Goal: Transaction & Acquisition: Subscribe to service/newsletter

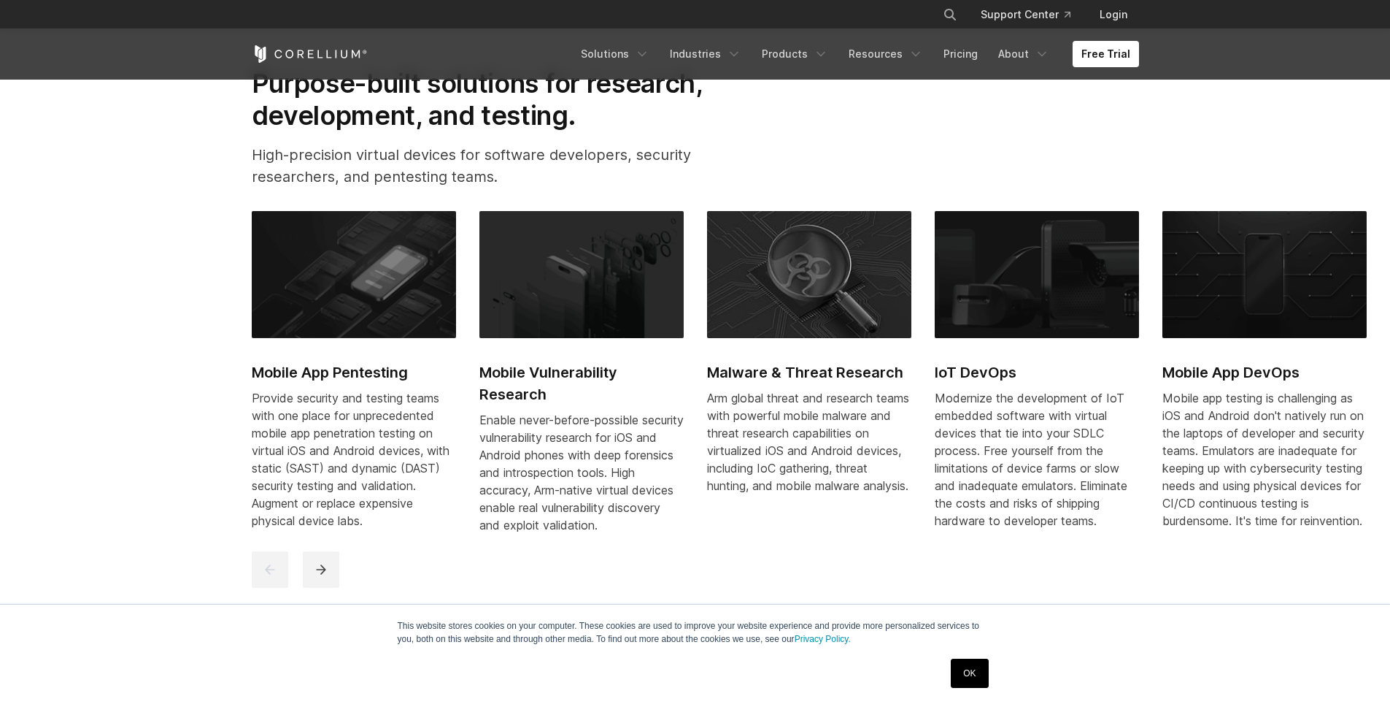
scroll to position [104, 0]
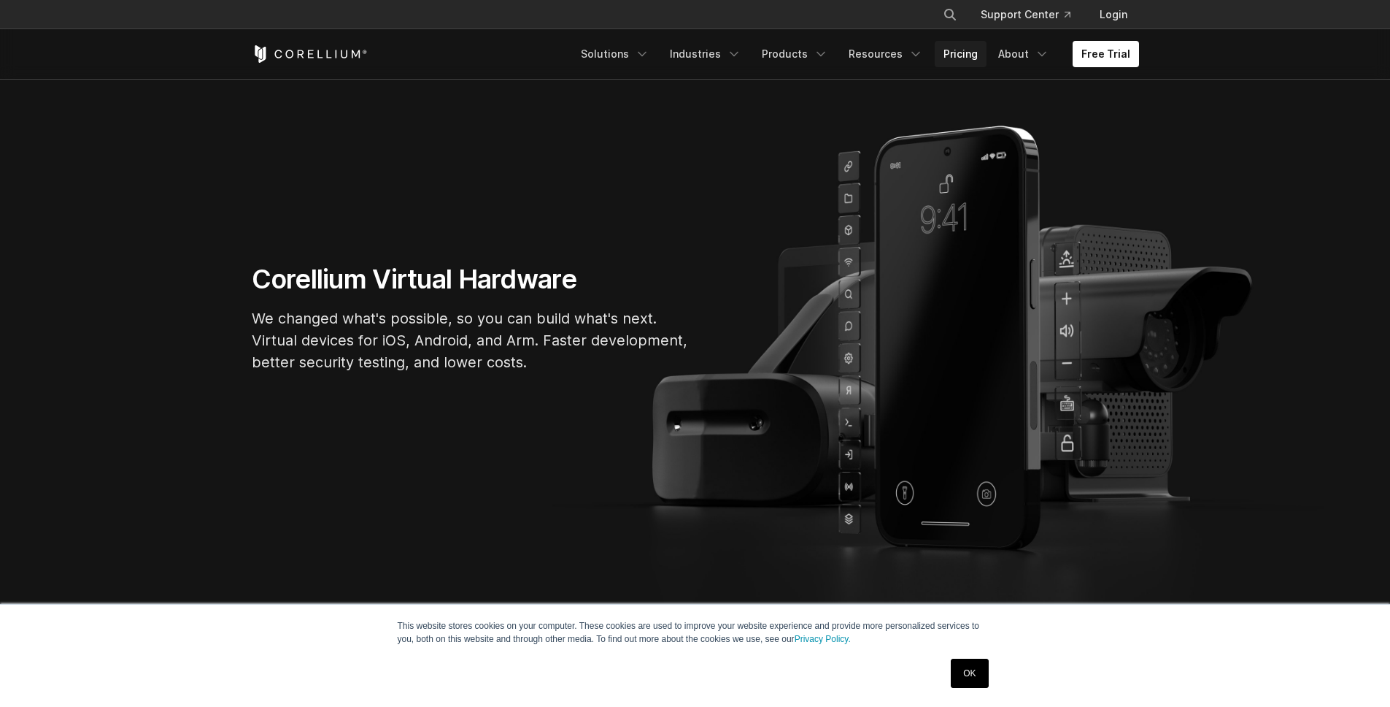
click at [968, 56] on link "Pricing" at bounding box center [961, 54] width 52 height 26
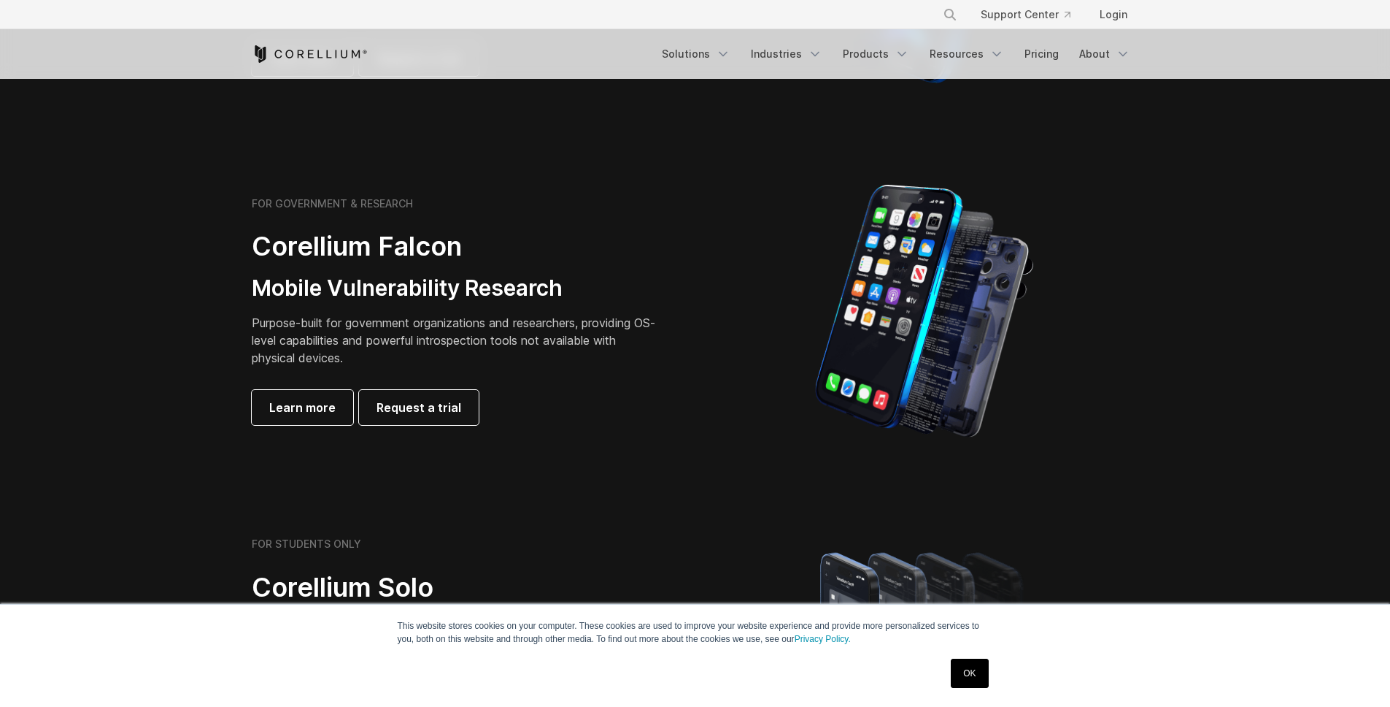
scroll to position [842, 0]
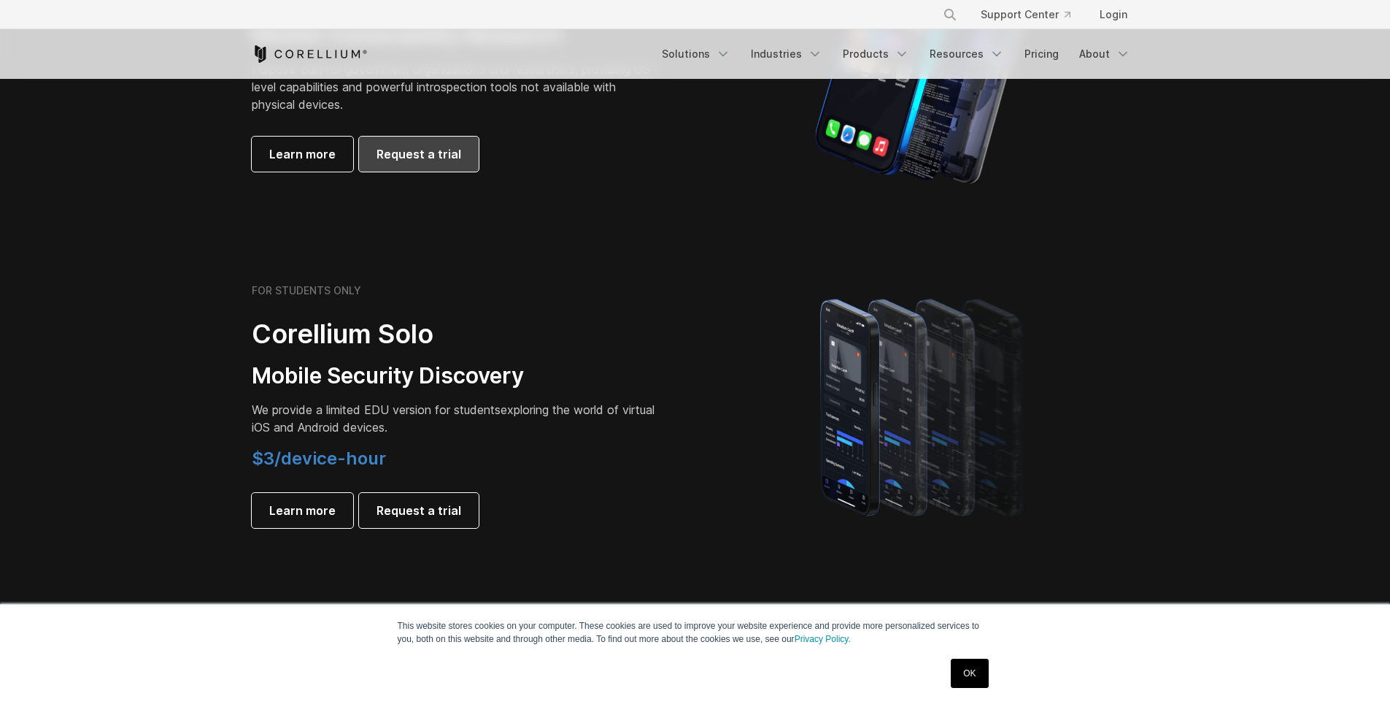
click at [450, 165] on link "Request a trial" at bounding box center [419, 153] width 120 height 35
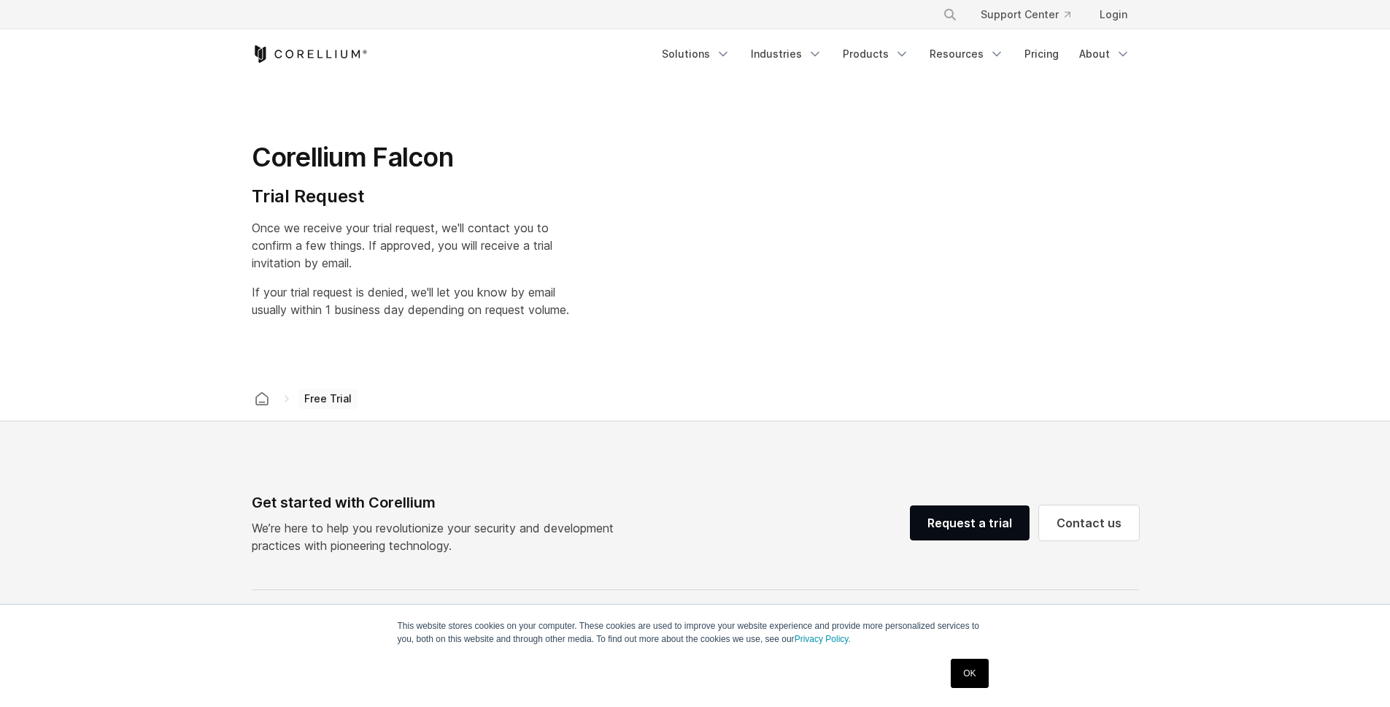
select select "**"
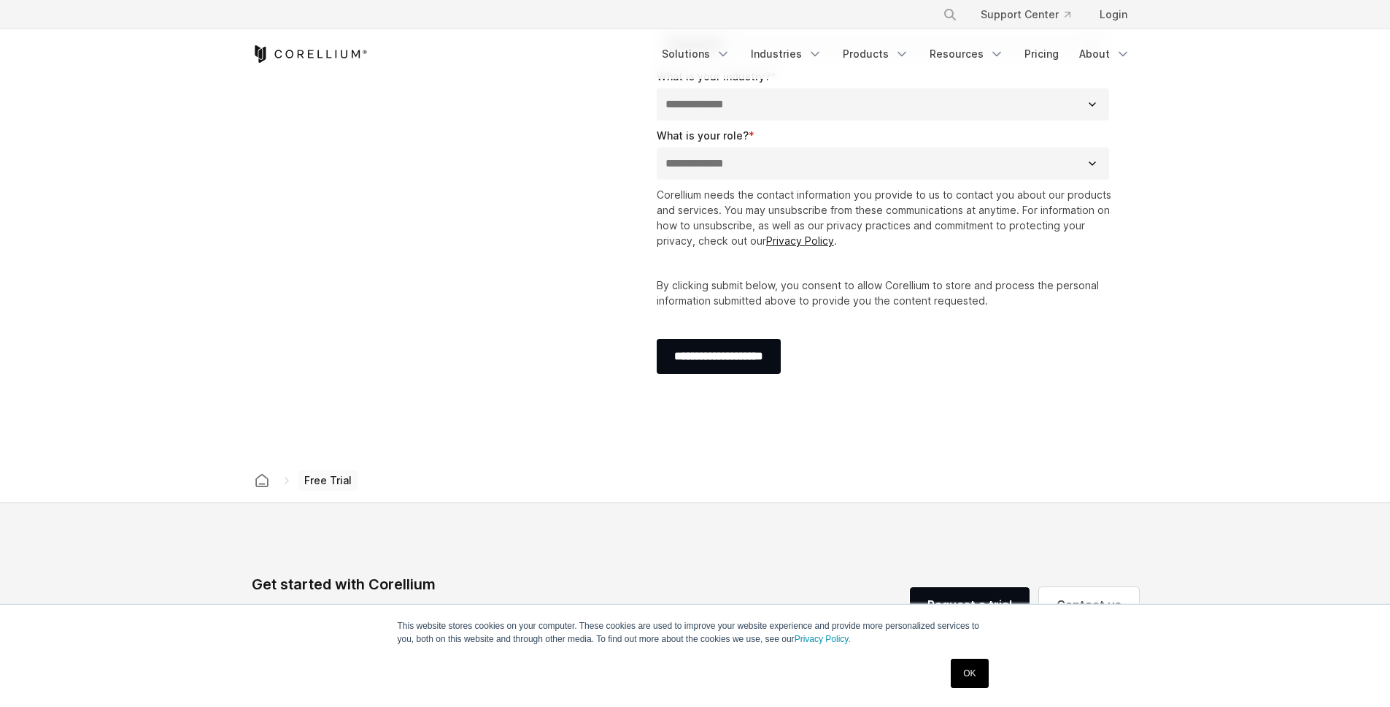
scroll to position [631, 0]
